Goal: Download file/media

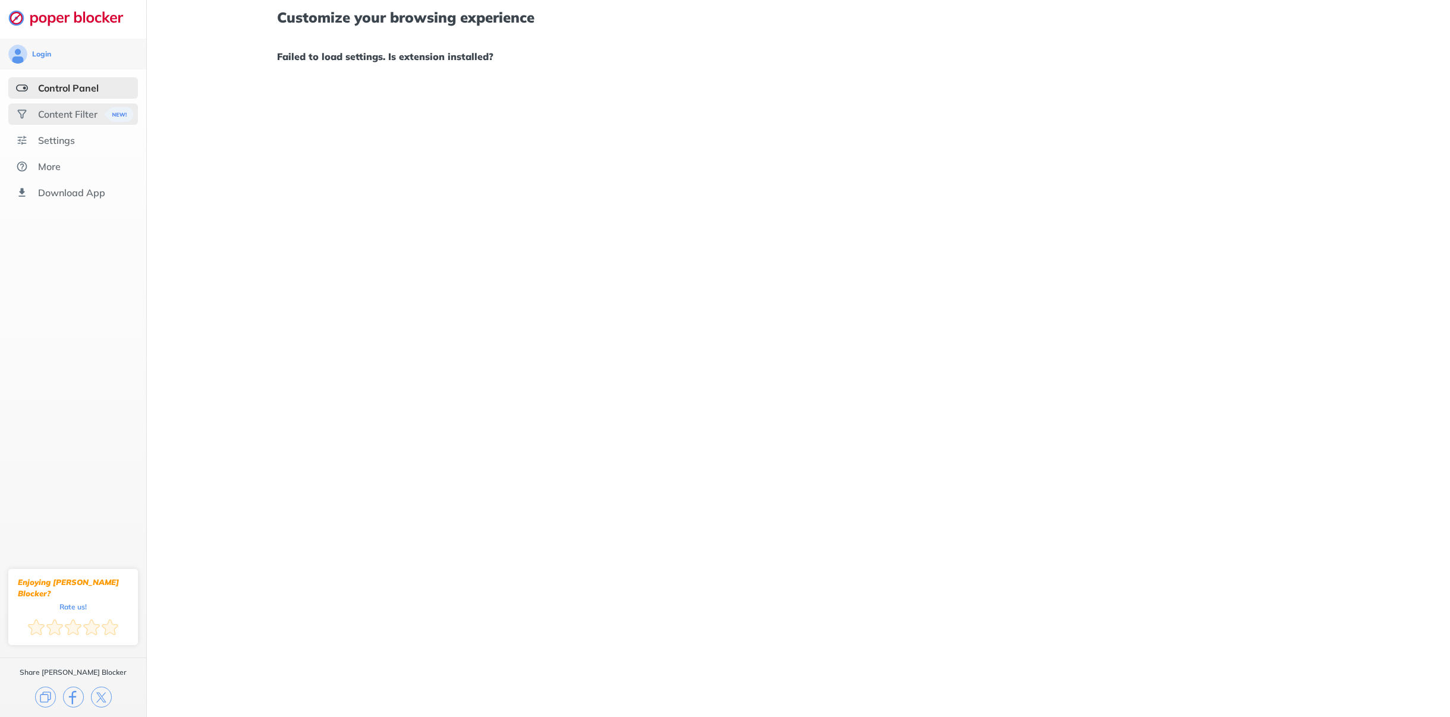
click at [89, 119] on div "Content Filter" at bounding box center [67, 114] width 59 height 12
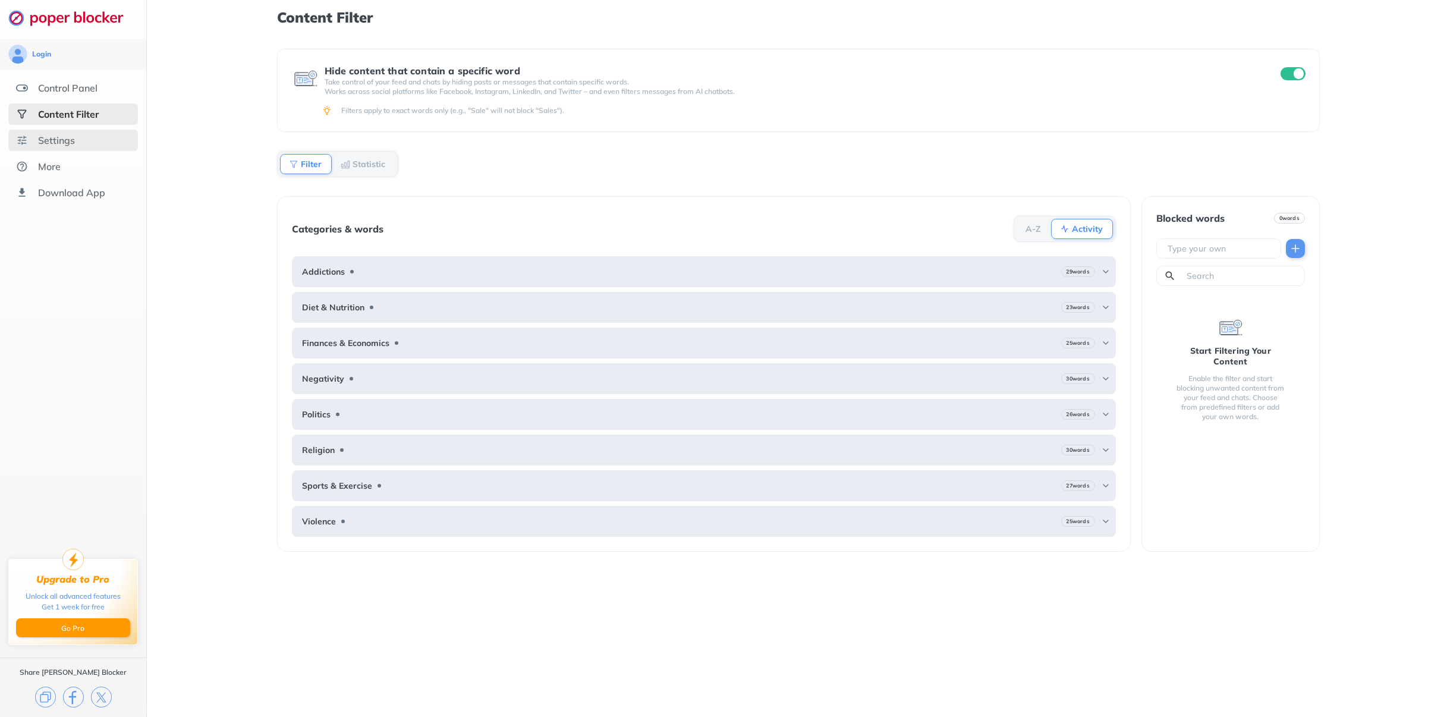
click at [81, 139] on div "Settings" at bounding box center [73, 140] width 130 height 21
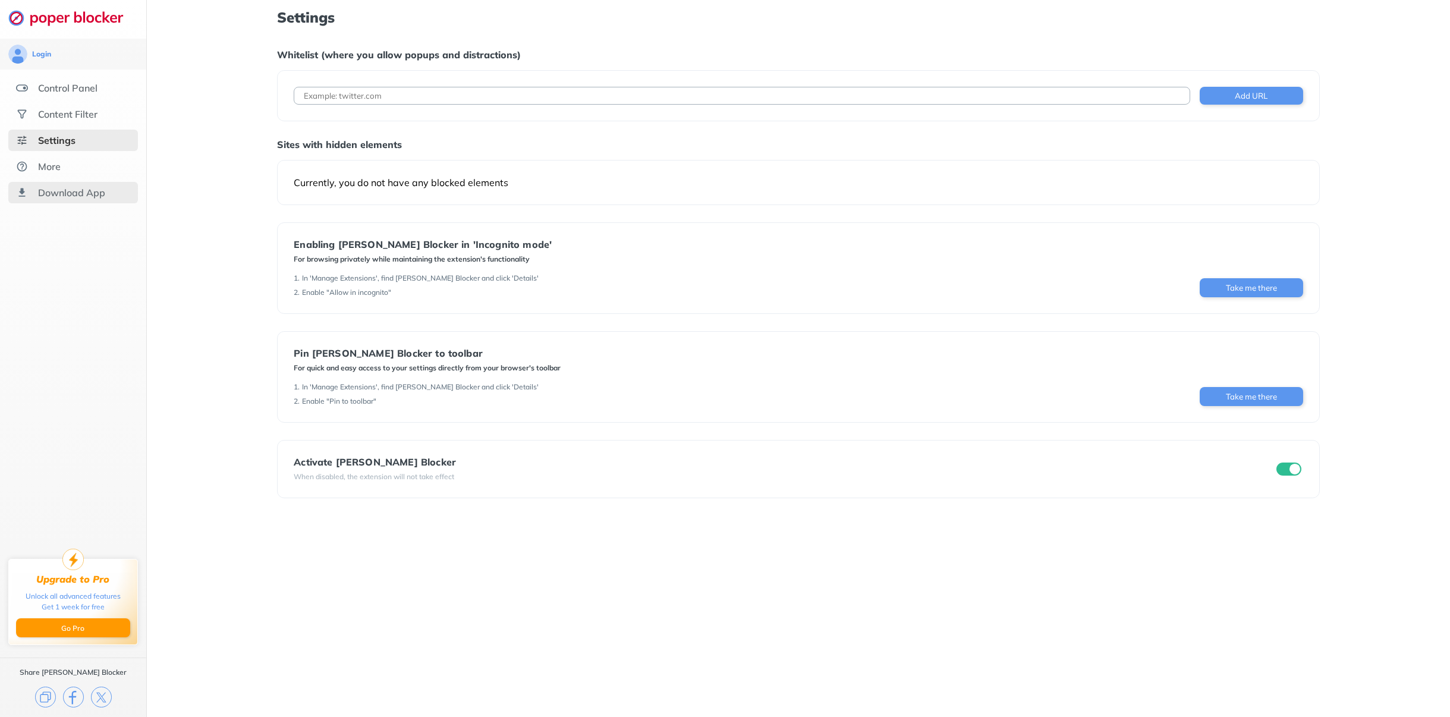
click at [72, 193] on div "Download App" at bounding box center [71, 193] width 67 height 12
